Goal: Task Accomplishment & Management: Use online tool/utility

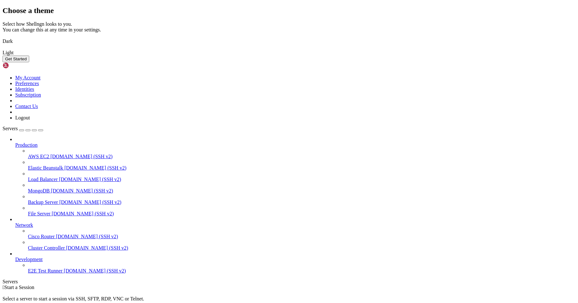
click at [3, 49] on img at bounding box center [3, 49] width 0 height 0
click at [29, 62] on button "Get Started" at bounding box center [16, 59] width 27 height 7
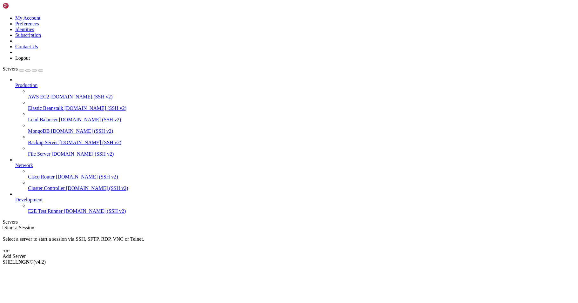
click at [331, 253] on div "Add Server" at bounding box center [289, 256] width 573 height 6
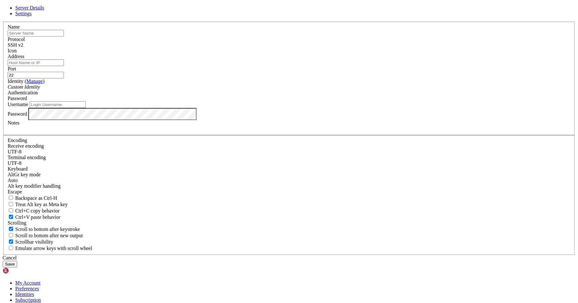
click at [64, 37] on input "text" at bounding box center [36, 33] width 56 height 7
type input "cloudcone"
click at [23, 48] on span "SSH v2" at bounding box center [16, 44] width 16 height 5
click at [64, 66] on input "Address" at bounding box center [36, 62] width 56 height 7
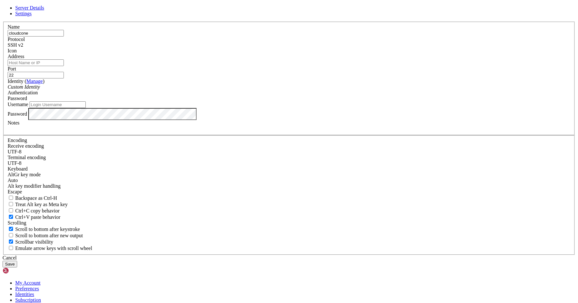
paste input "[TECHNICAL_ID]"
type input "[TECHNICAL_ID]"
click at [255, 90] on div "Custom Identity" at bounding box center [289, 87] width 563 height 6
click at [254, 90] on div "Custom Identity" at bounding box center [289, 87] width 563 height 6
click at [86, 108] on input "Username" at bounding box center [58, 104] width 56 height 7
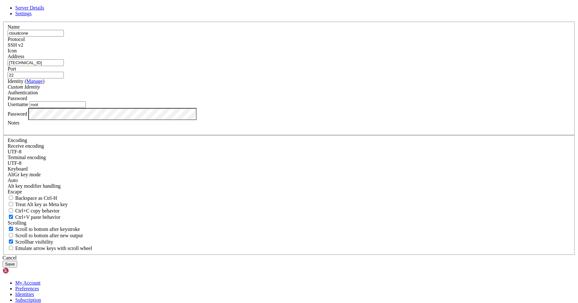
type input "root"
click at [27, 116] on label "Password" at bounding box center [17, 113] width 19 height 5
click at [17, 261] on button "Save" at bounding box center [10, 264] width 15 height 7
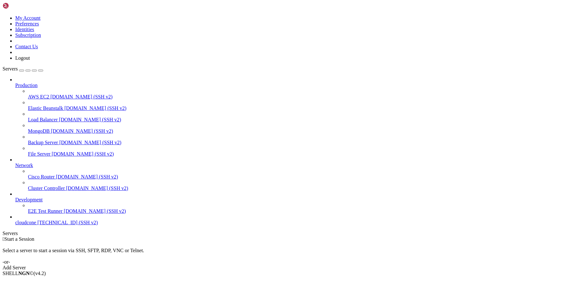
click at [36, 225] on span "cloudcone" at bounding box center [25, 222] width 21 height 5
click at [60, 225] on span "[TECHNICAL_ID] (SSH v2)" at bounding box center [67, 222] width 60 height 5
click at [15, 83] on icon at bounding box center [15, 83] width 0 height 0
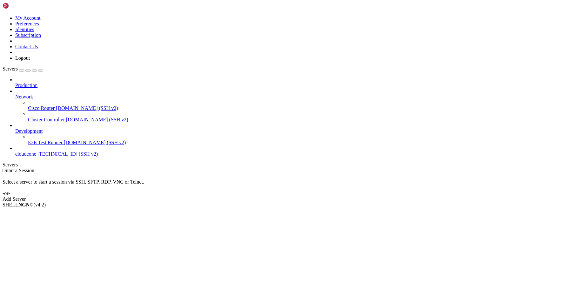
click at [33, 94] on span "Network" at bounding box center [24, 96] width 18 height 5
click at [36, 151] on span "cloudcone" at bounding box center [25, 153] width 21 height 5
click at [32, 213] on span "Connect" at bounding box center [23, 215] width 17 height 5
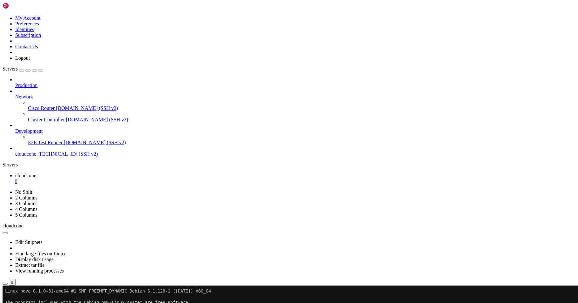
click at [16, 279] on button "" at bounding box center [12, 282] width 7 height 7
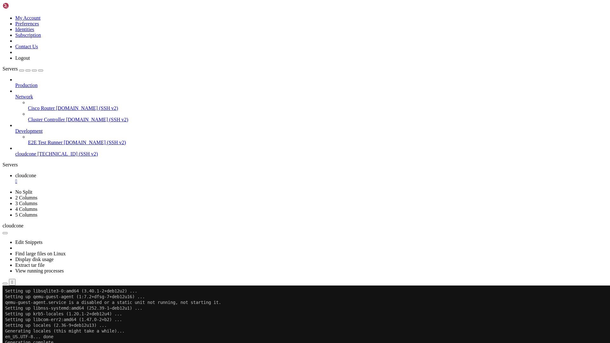
scroll to position [2218, 0]
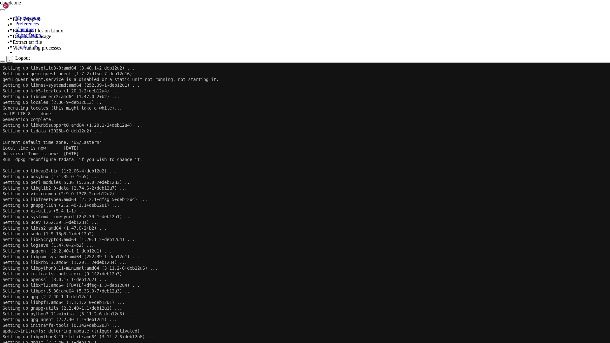
click at [307, 63] on div at bounding box center [305, 63] width 610 height 0
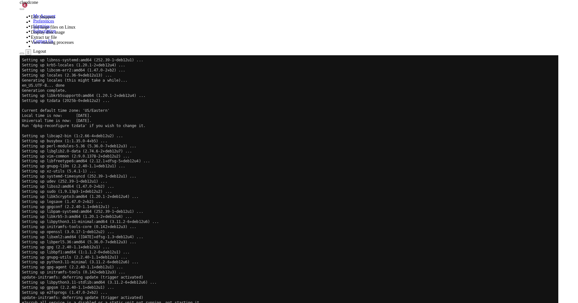
scroll to position [2235, 0]
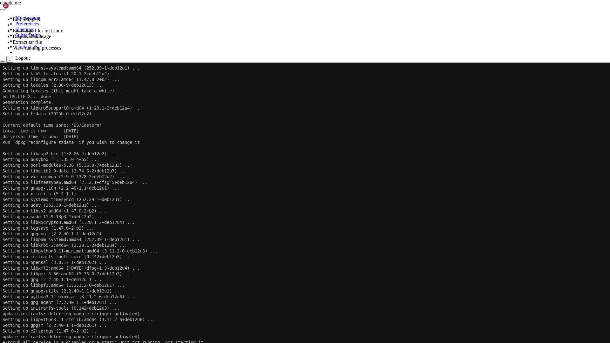
click at [10, 57] on div "" at bounding box center [10, 59] width 2 height 5
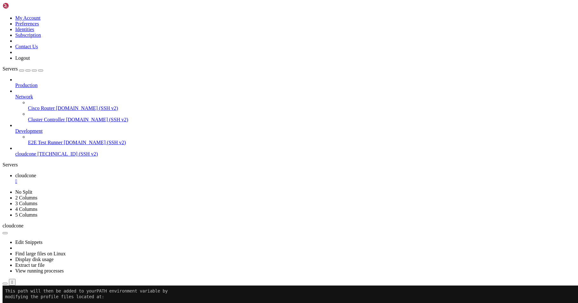
scroll to position [240, 0]
drag, startPoint x: 65, startPoint y: 526, endPoint x: 6, endPoint y: 523, distance: 59.2
copy x-row ". "$HOME/.cargo/env""
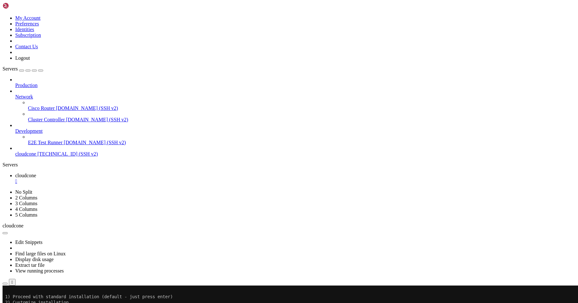
click at [5, 284] on icon "button" at bounding box center [5, 284] width 0 height 0
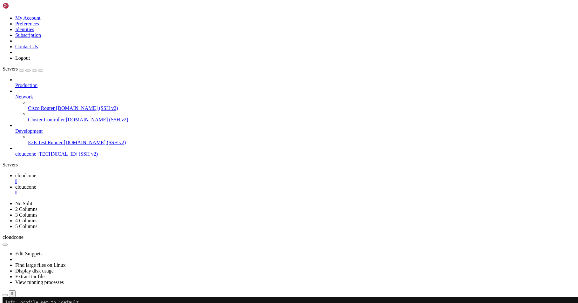
type input "/root/.rustup/tmp"
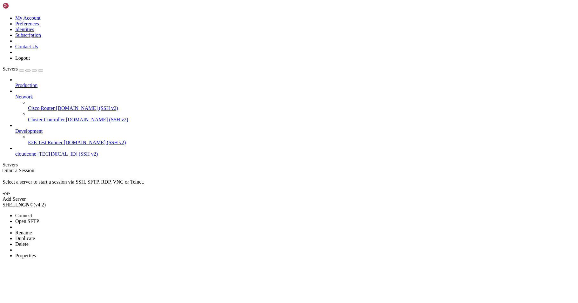
click at [73, 241] on li "Delete" at bounding box center [44, 244] width 58 height 6
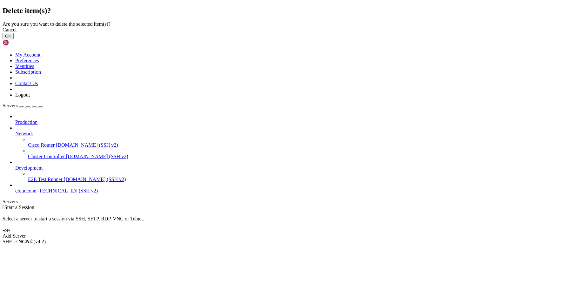
click at [14, 39] on button "OK" at bounding box center [8, 36] width 11 height 7
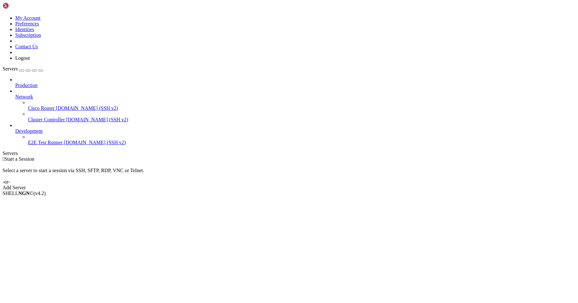
click at [76, 123] on div at bounding box center [295, 126] width 560 height 6
click at [331, 185] on div "Add Server" at bounding box center [289, 188] width 573 height 6
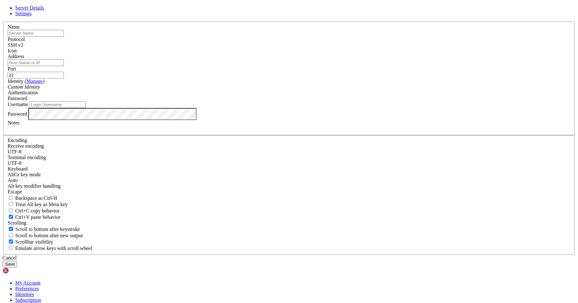
click at [64, 66] on input "Address" at bounding box center [36, 62] width 56 height 7
paste input "[TECHNICAL_ID]"
type input "[TECHNICAL_ID]"
click at [64, 37] on input "text" at bounding box center [36, 33] width 56 height 7
type input "c"
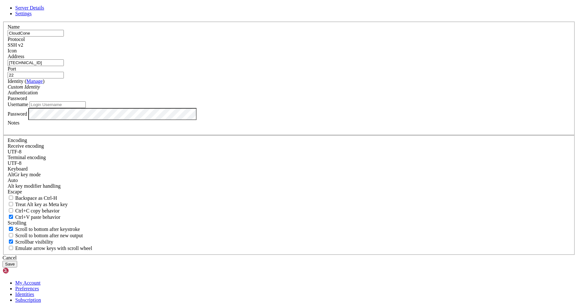
type input "CloudCone"
click at [86, 108] on input "Username" at bounding box center [58, 104] width 56 height 7
type input "root"
click at [17, 261] on button "Save" at bounding box center [10, 264] width 15 height 7
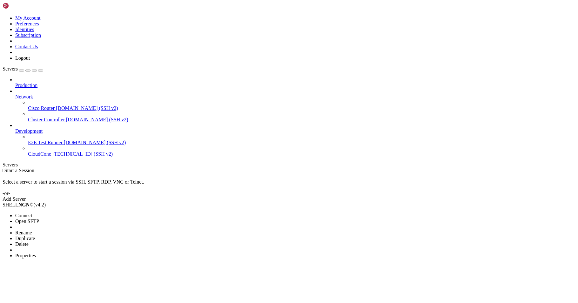
click at [32, 213] on span "Connect" at bounding box center [23, 215] width 17 height 5
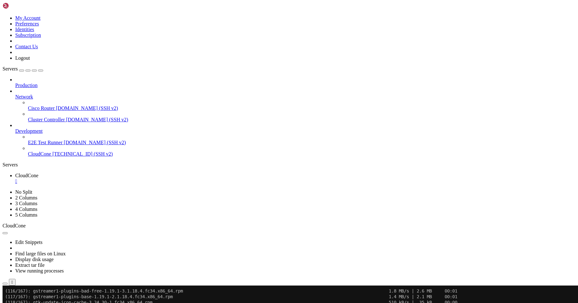
scroll to position [1727, 0]
drag, startPoint x: 113, startPoint y: 24, endPoint x: 113, endPoint y: 30, distance: 5.4
click at [13, 280] on div "" at bounding box center [12, 282] width 2 height 5
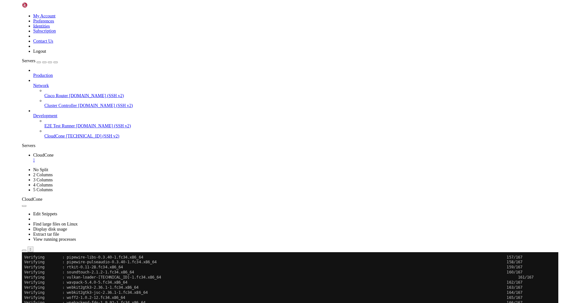
scroll to position [0, 0]
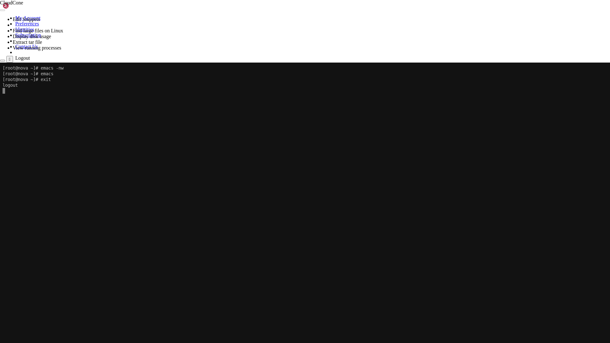
click at [309, 63] on div at bounding box center [305, 63] width 610 height 0
click at [10, 57] on div "" at bounding box center [10, 59] width 2 height 5
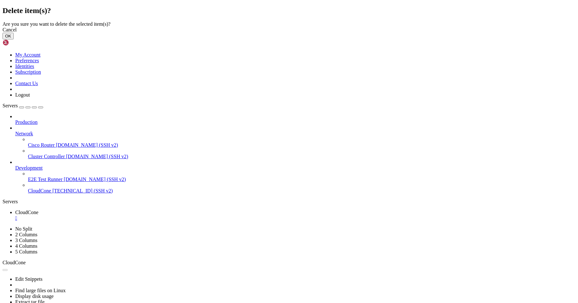
click at [14, 39] on button "OK" at bounding box center [8, 36] width 11 height 7
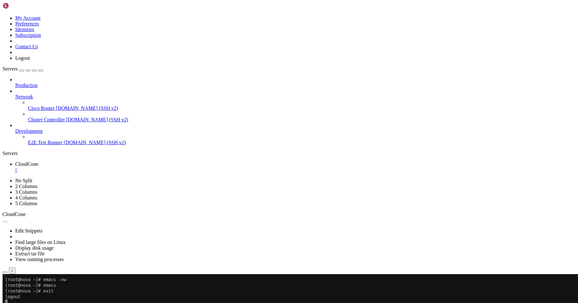
click at [331, 217] on div "Edit Snippets Find large files on Linux Display disk usage Extract tar file Vie…" at bounding box center [289, 245] width 573 height 57
click at [327, 217] on div "Edit Snippets Find large files on Linux Display disk usage Extract tar file Vie…" at bounding box center [289, 245] width 573 height 57
click at [327, 274] on div at bounding box center [289, 274] width 573 height 0
click at [43, 128] on span "Development" at bounding box center [28, 130] width 27 height 5
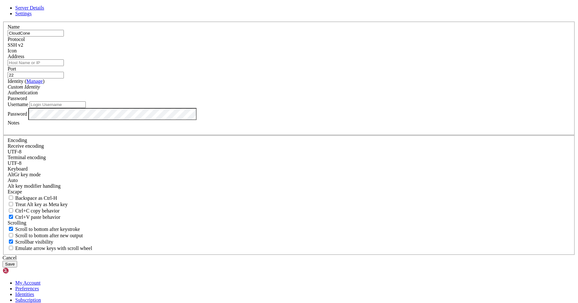
type input "CloudCone"
click at [64, 66] on input "Address" at bounding box center [36, 62] width 56 height 7
paste input "[TECHNICAL_ID]"
type input "[TECHNICAL_ID]"
click at [239, 108] on div "Username" at bounding box center [289, 104] width 563 height 7
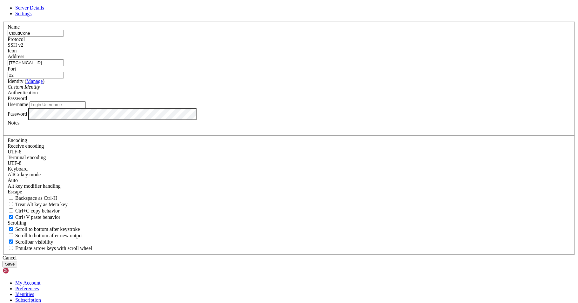
click at [86, 108] on input "Username" at bounding box center [58, 104] width 56 height 7
type input "root"
click at [17, 261] on button "Save" at bounding box center [10, 264] width 15 height 7
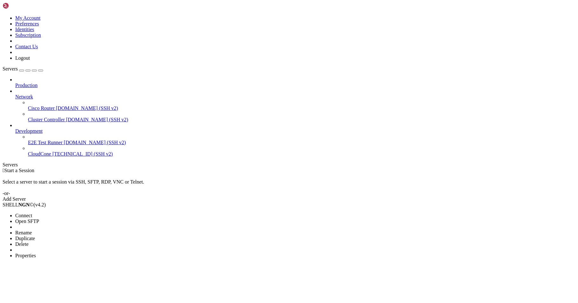
click at [32, 213] on span "Connect" at bounding box center [23, 215] width 17 height 5
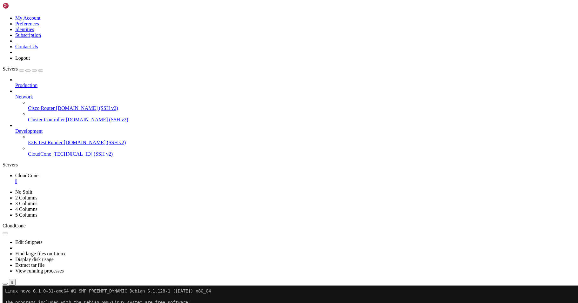
click at [28, 303] on button "Reconnect" at bounding box center [15, 307] width 25 height 7
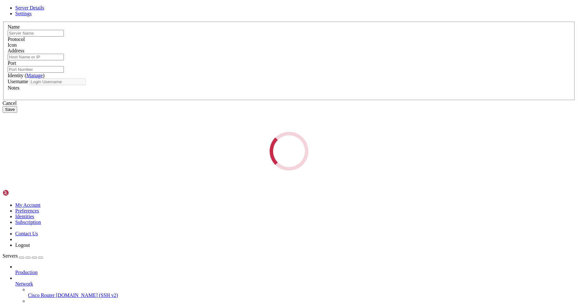
type input "CloudCone"
type input "[TECHNICAL_ID]"
type input "22"
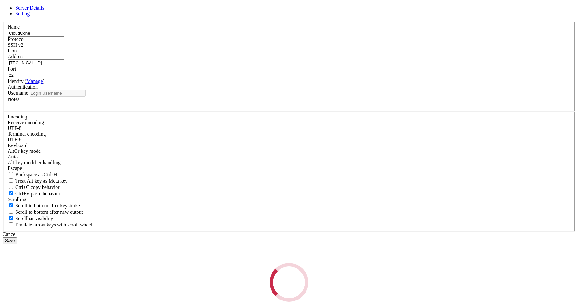
type input "root"
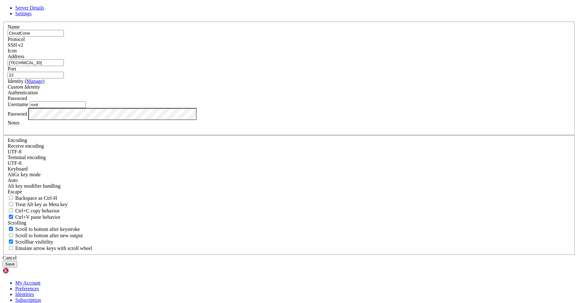
drag, startPoint x: 374, startPoint y: 65, endPoint x: 296, endPoint y: 50, distance: 79.7
click at [3, 22] on icon at bounding box center [3, 22] width 0 height 0
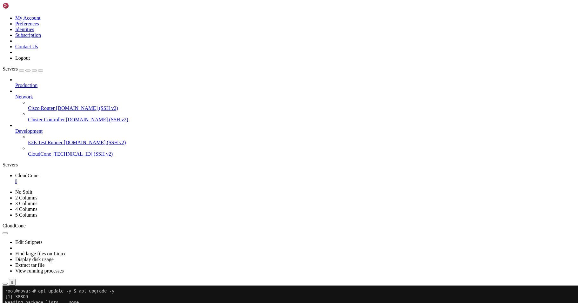
click at [49, 140] on span "E2E Test Runner" at bounding box center [45, 142] width 35 height 5
click at [44, 151] on link "CloudCone 64.69.40.110 (SSH v2)" at bounding box center [302, 154] width 548 height 6
click at [64, 140] on span "[DOMAIN_NAME] (SSH v2)" at bounding box center [95, 142] width 62 height 5
click at [43, 151] on span "CloudCone" at bounding box center [39, 153] width 23 height 5
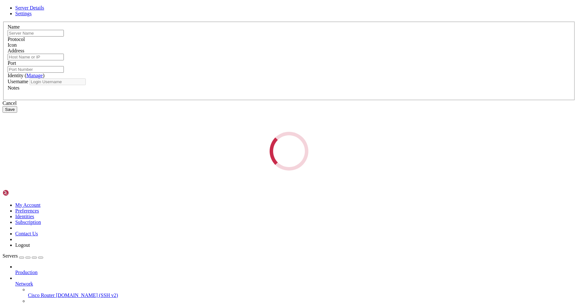
type input "CloudCone"
type input "[TECHNICAL_ID]"
type input "22"
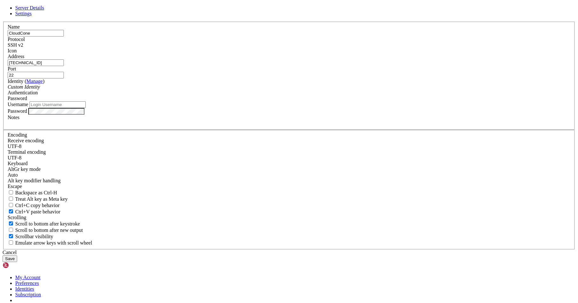
type input "root"
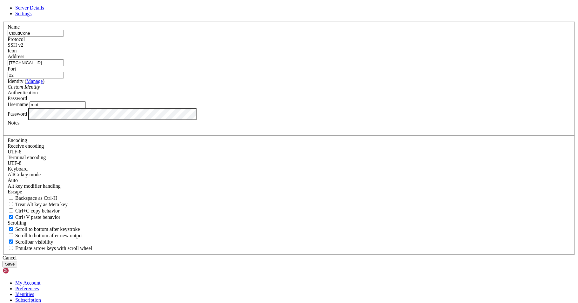
click at [17, 261] on button "Save" at bounding box center [10, 264] width 15 height 7
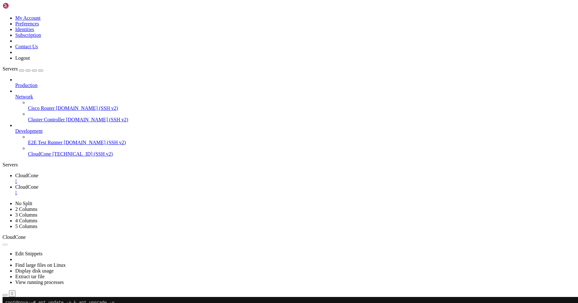
click at [38, 173] on span "CloudCone" at bounding box center [26, 175] width 23 height 5
click at [118, 179] on div "" at bounding box center [295, 182] width 560 height 6
